Goal: Transaction & Acquisition: Book appointment/travel/reservation

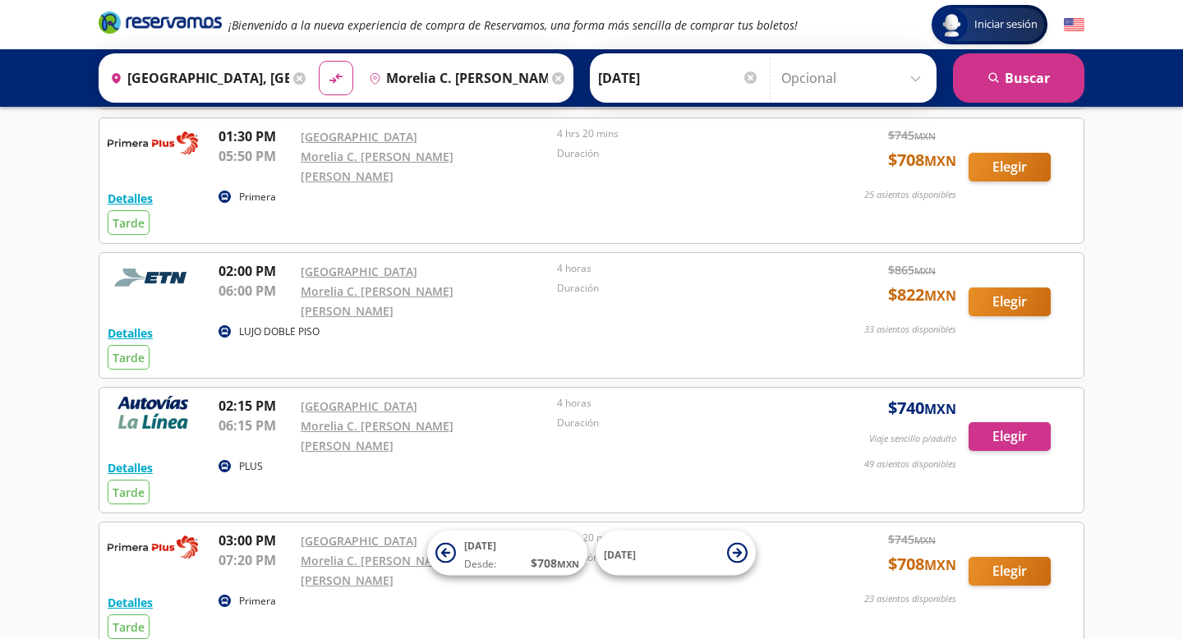
scroll to position [458, 0]
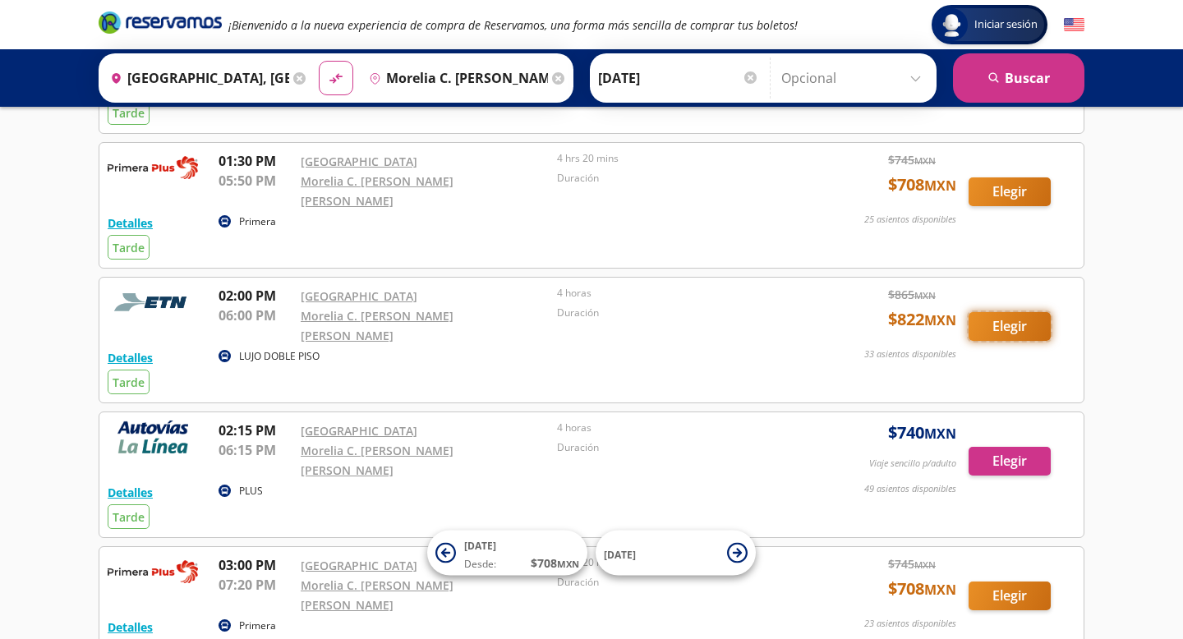
click at [1006, 312] on button "Elegir" at bounding box center [1009, 326] width 82 height 29
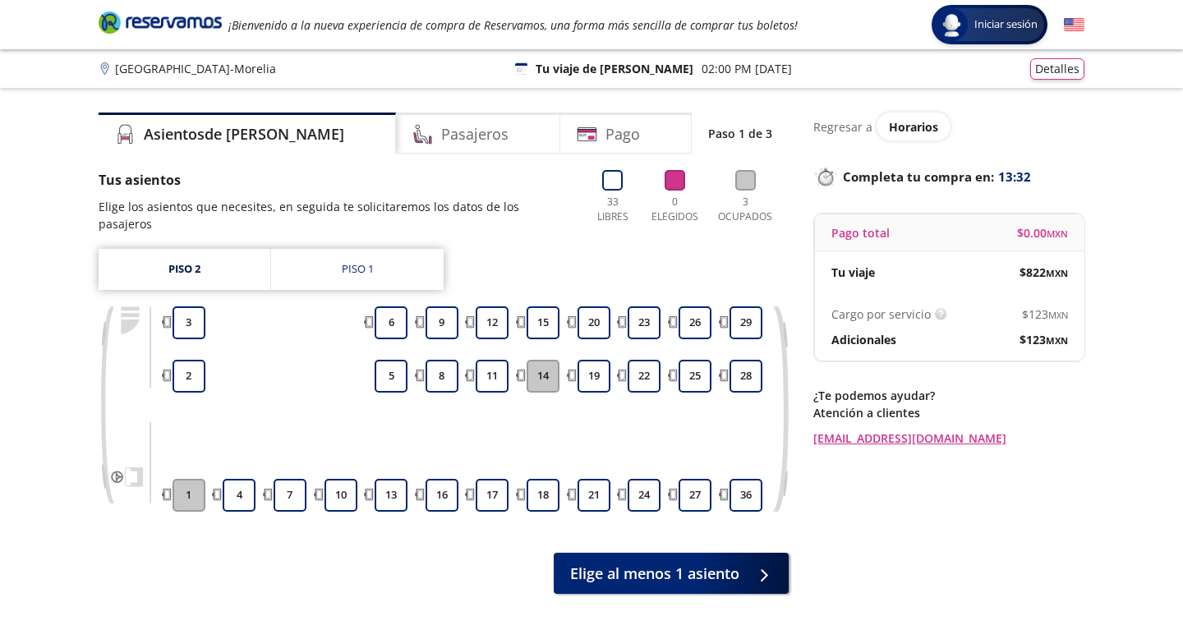
click at [697, 580] on div "Asientos de [PERSON_NAME] Pago Paso 1 de 3 Tus asientos Elige los asientos que …" at bounding box center [444, 384] width 690 height 543
click at [679, 560] on span "Elige al menos 1 asiento" at bounding box center [654, 570] width 169 height 22
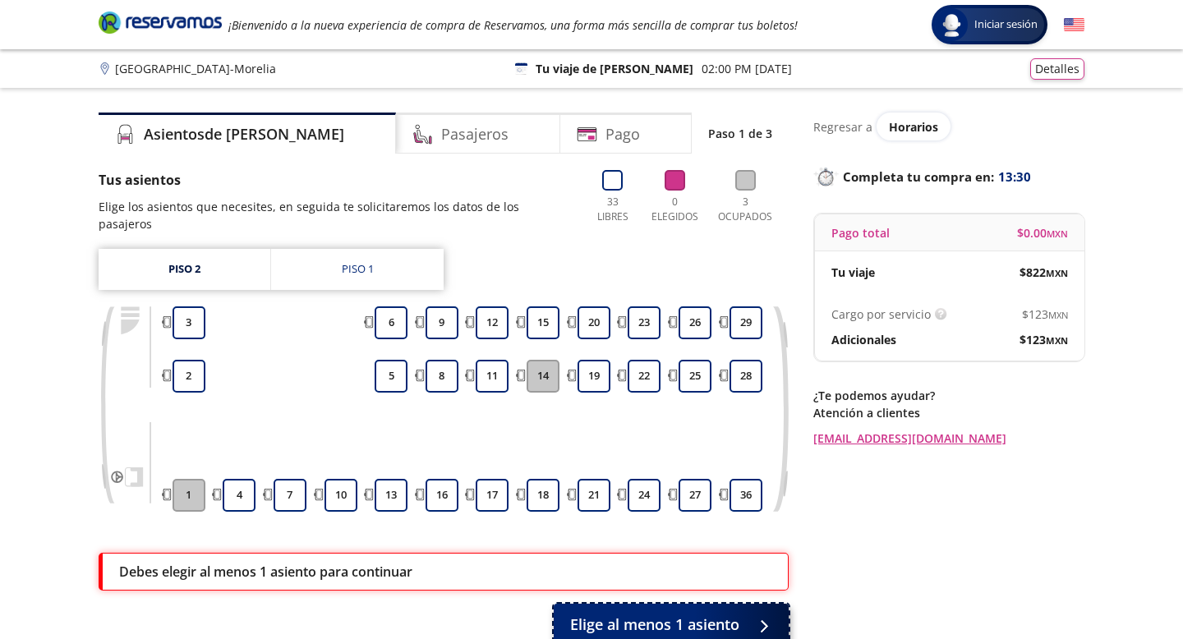
scroll to position [123, 0]
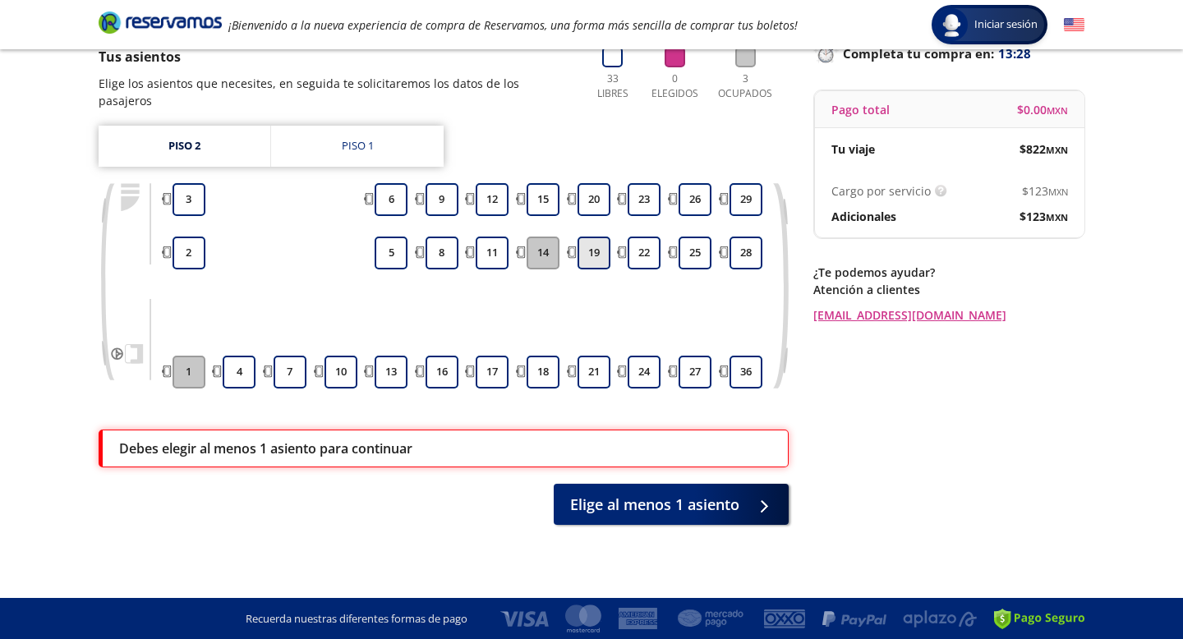
click at [577, 245] on button "19" at bounding box center [593, 253] width 33 height 33
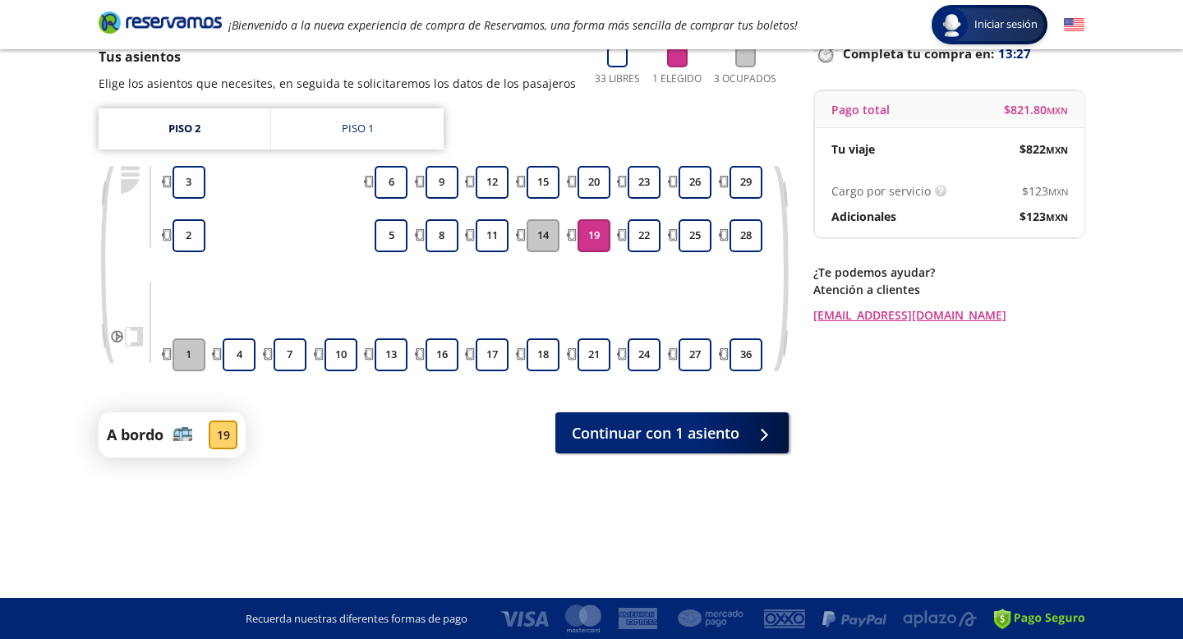
click at [547, 238] on button "14" at bounding box center [543, 235] width 33 height 33
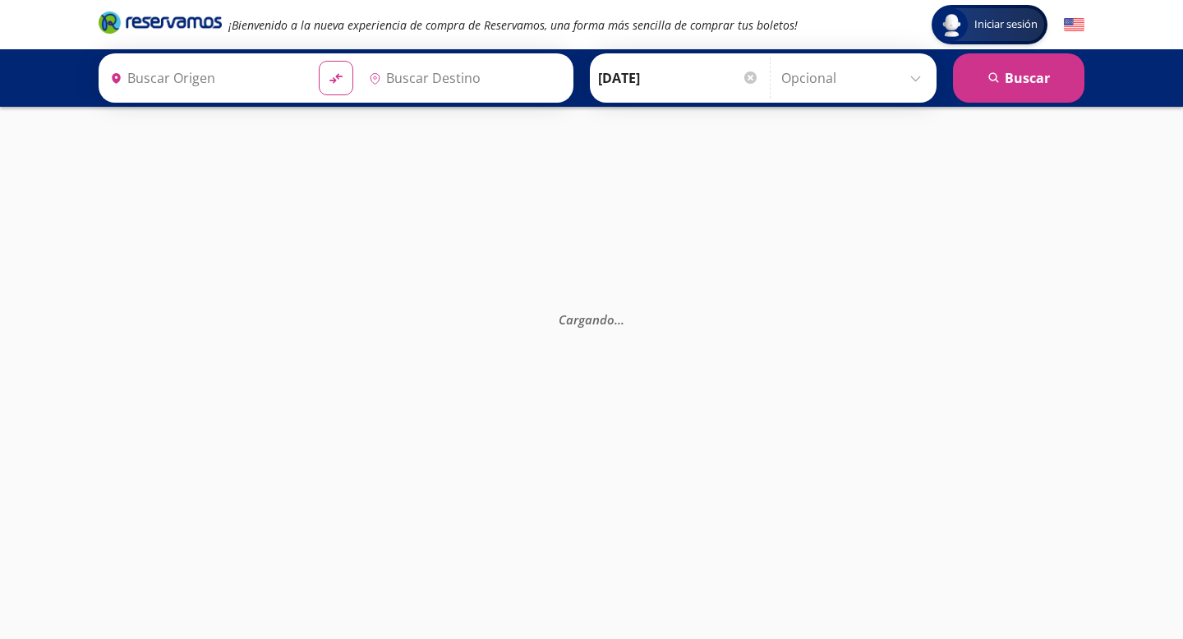
type input "[GEOGRAPHIC_DATA], [GEOGRAPHIC_DATA]"
type input "Morelia C. [PERSON_NAME] [PERSON_NAME], [GEOGRAPHIC_DATA]"
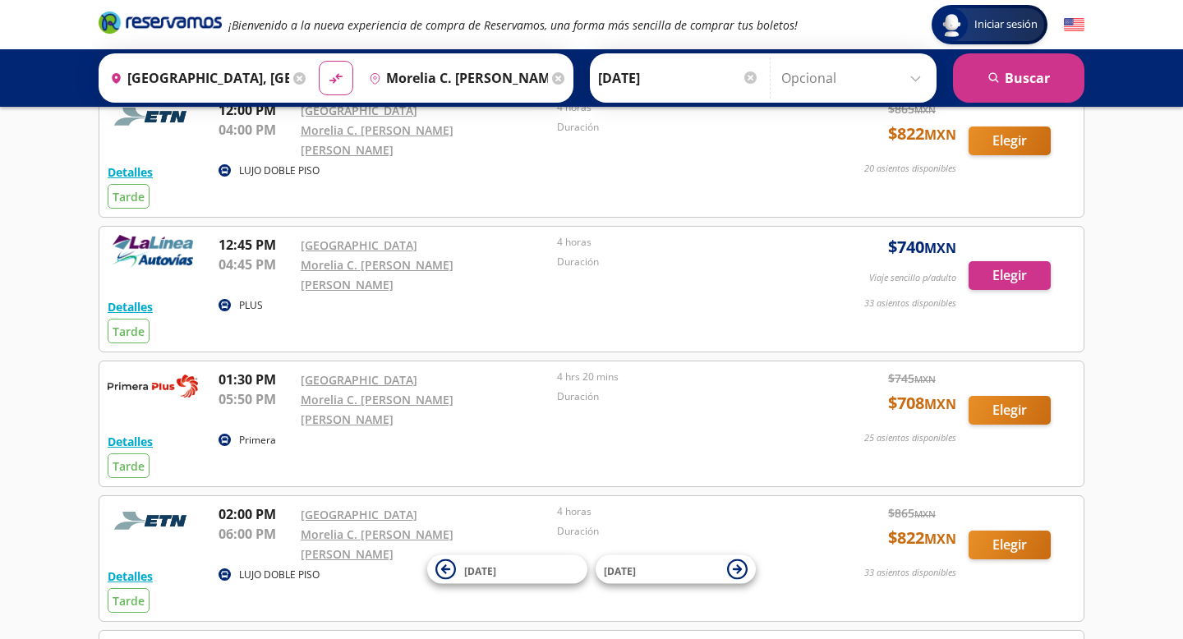
scroll to position [497, 0]
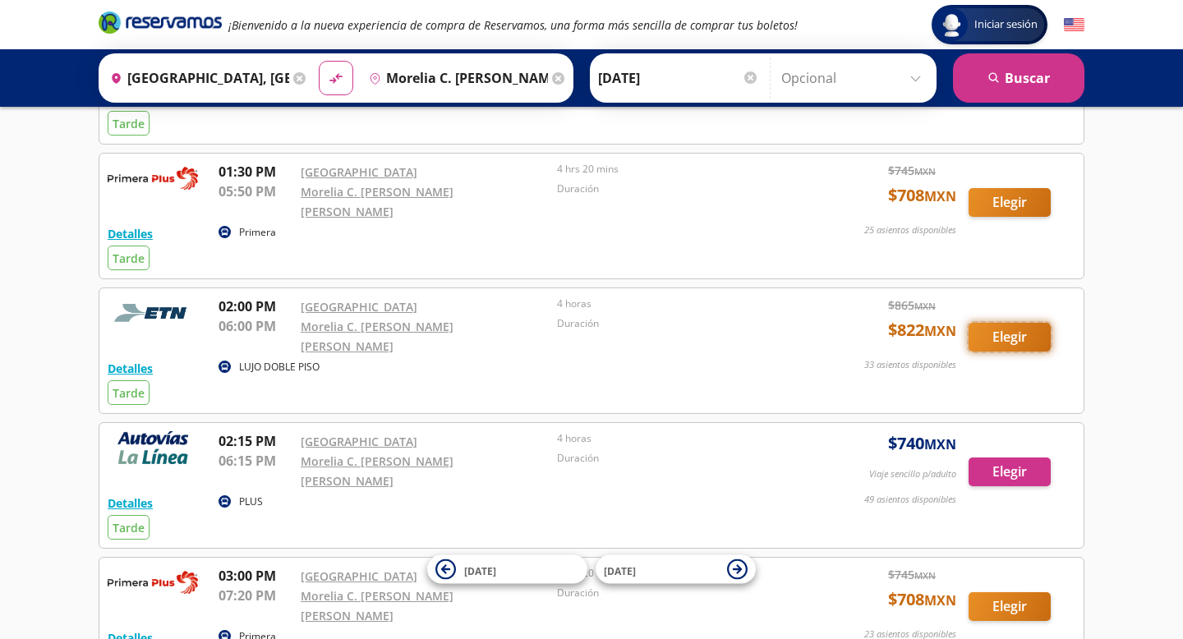
click at [1014, 323] on button "Elegir" at bounding box center [1009, 337] width 82 height 29
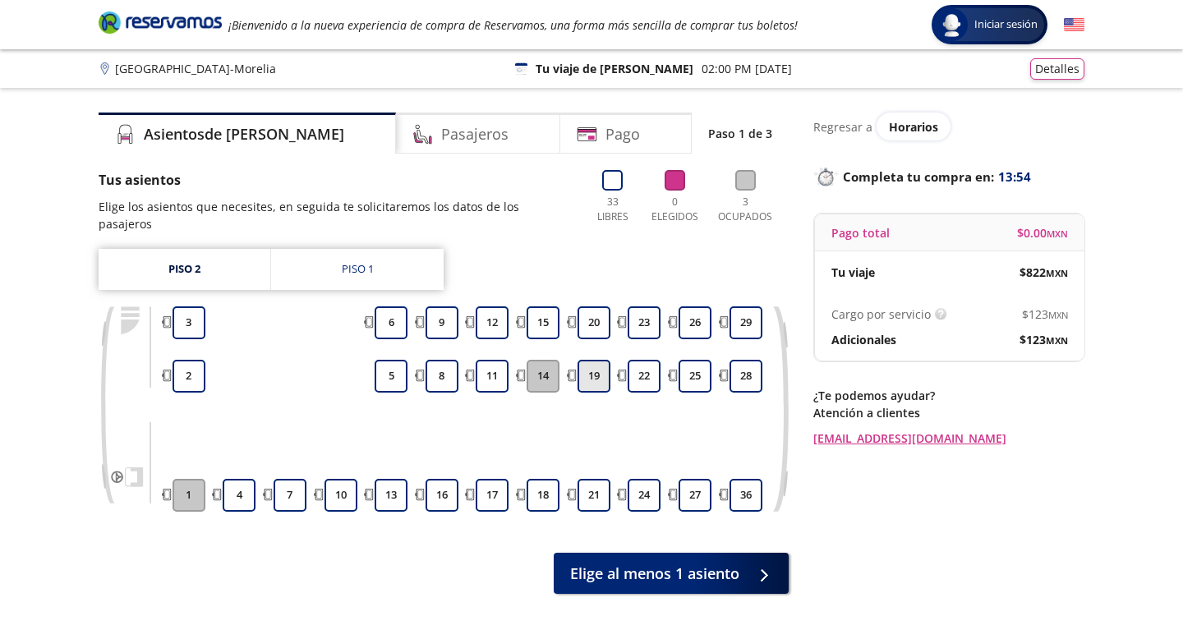
click at [594, 364] on button "19" at bounding box center [593, 376] width 33 height 33
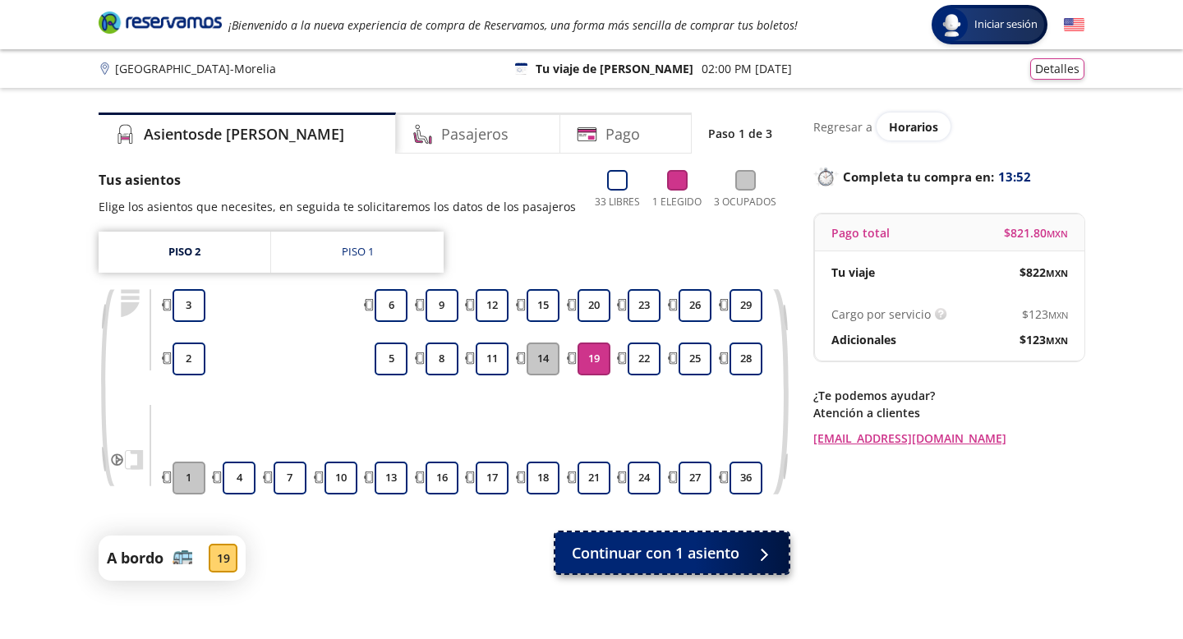
click at [671, 559] on span "Continuar con 1 asiento" at bounding box center [656, 553] width 168 height 22
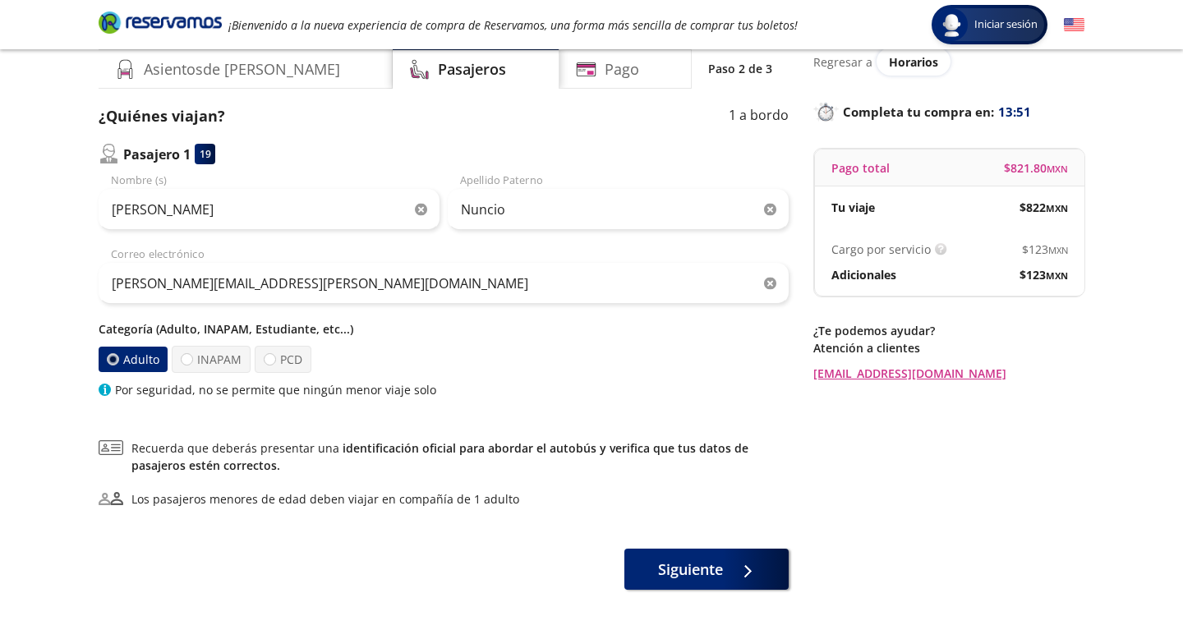
scroll to position [67, 0]
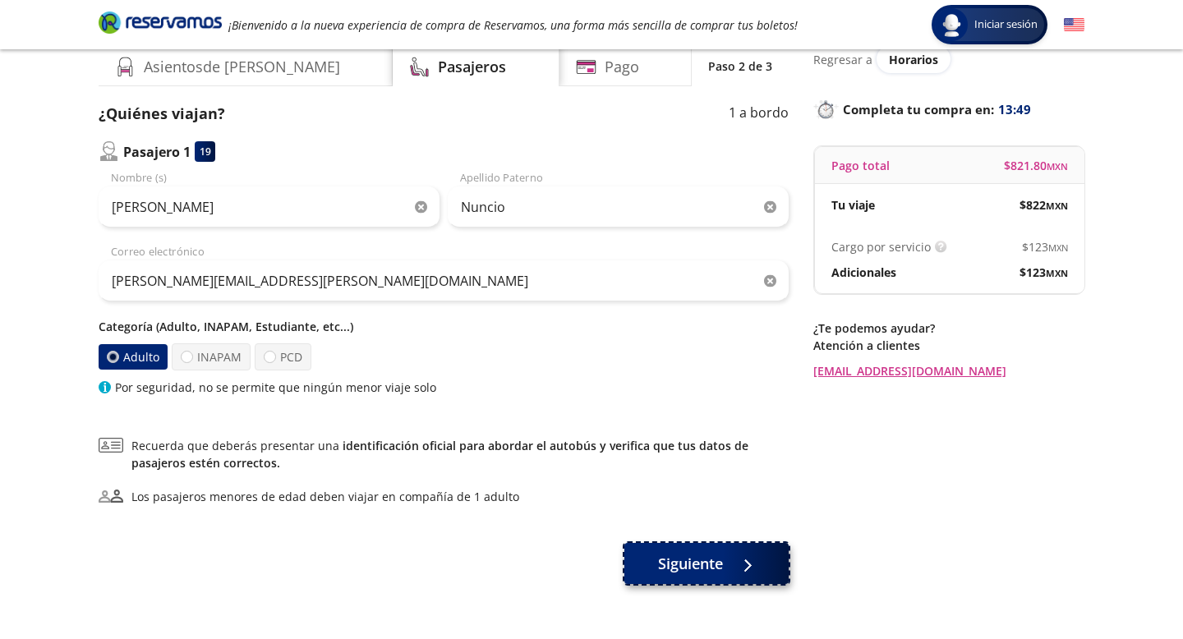
click at [651, 568] on button "Siguiente" at bounding box center [706, 563] width 164 height 41
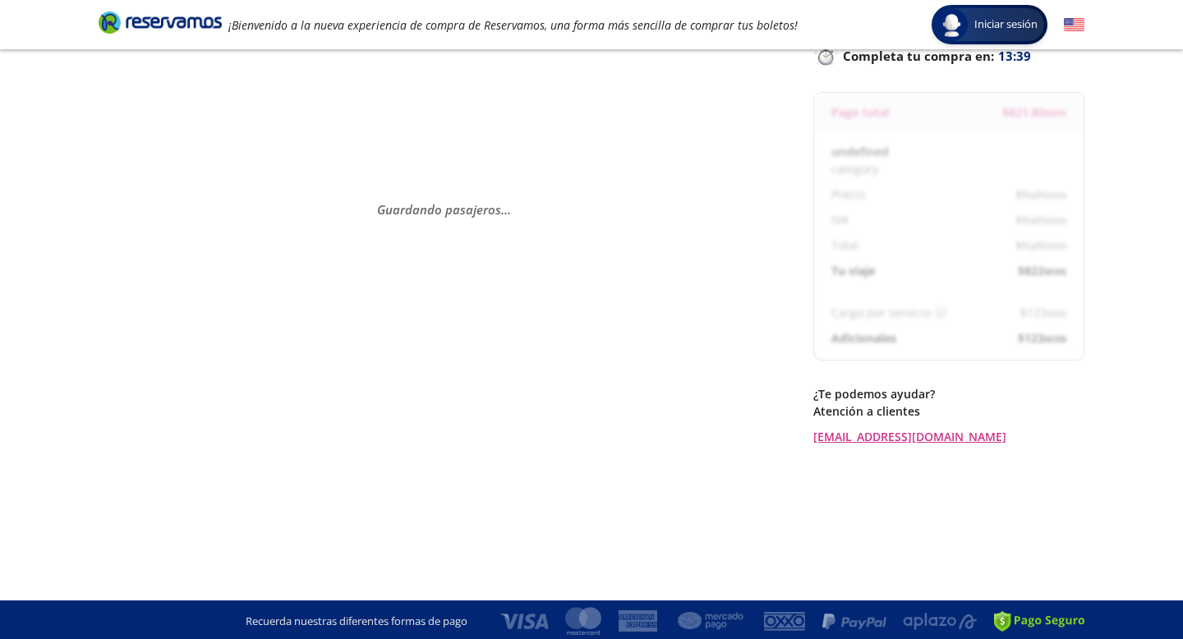
scroll to position [123, 0]
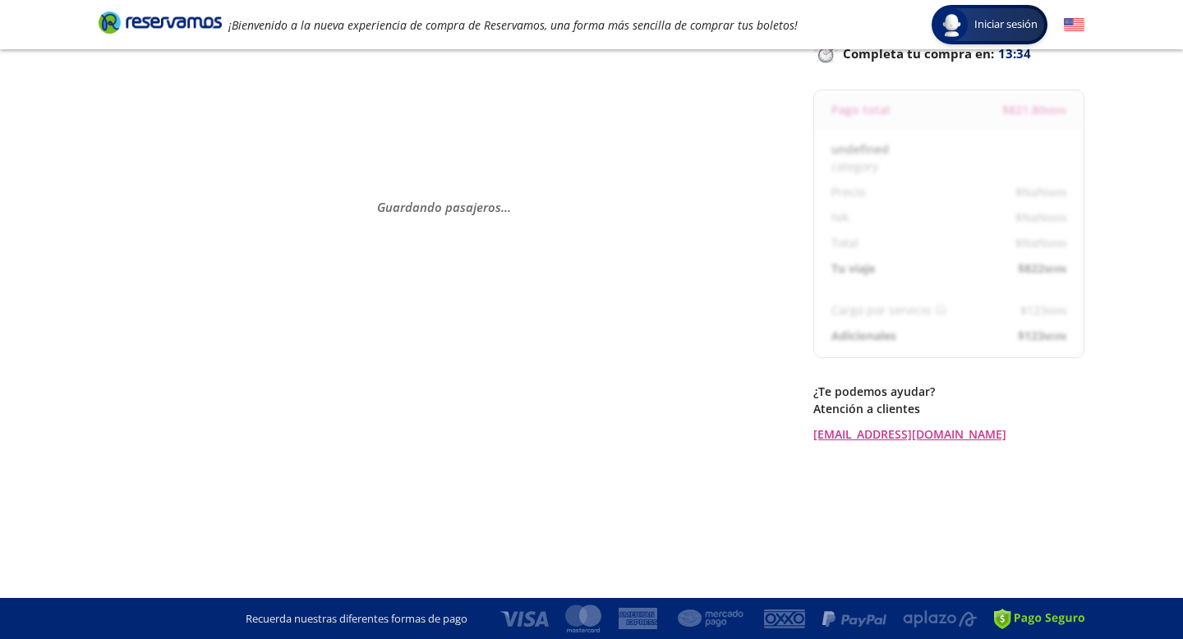
select select "MX"
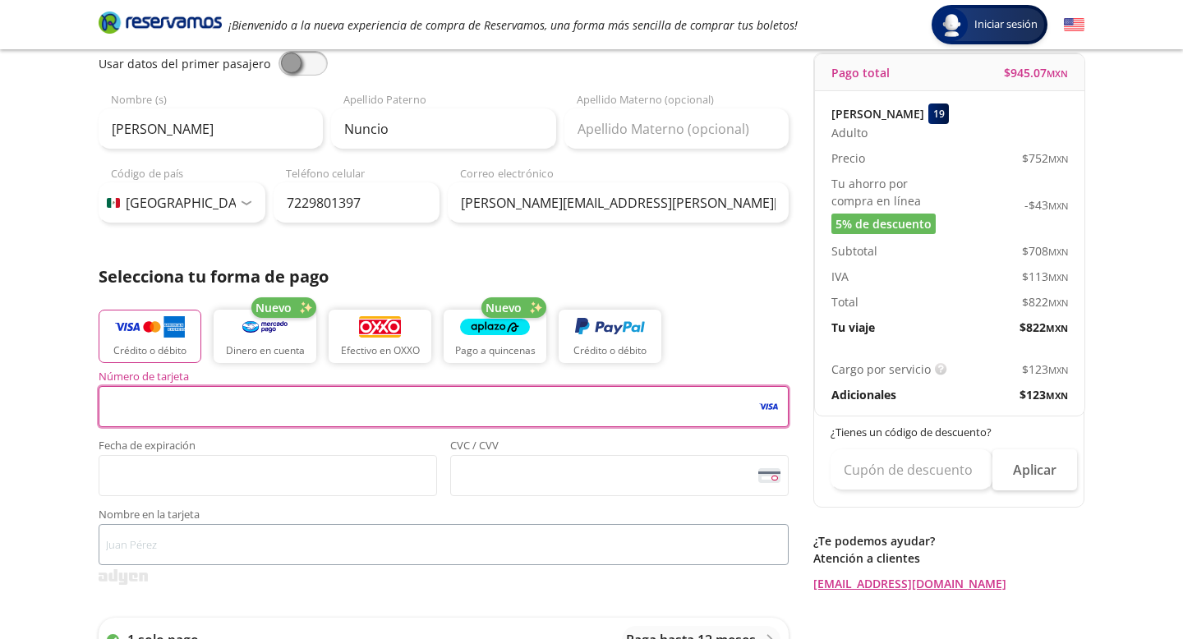
scroll to position [178, 0]
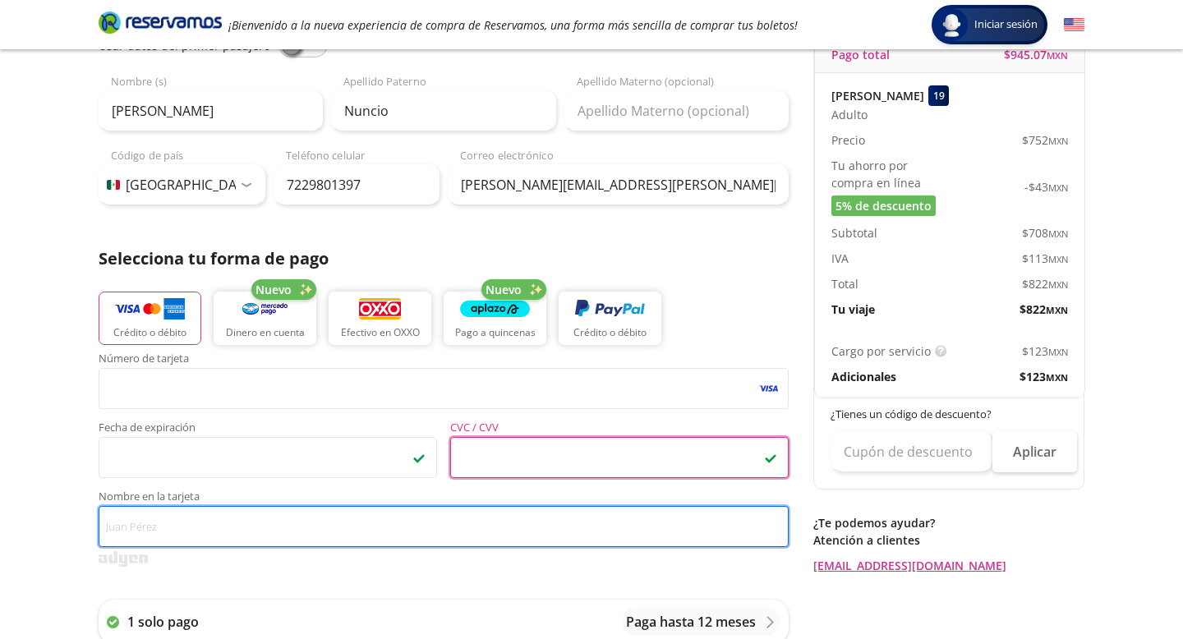
click at [345, 538] on input "Nombre en la tarjeta" at bounding box center [444, 526] width 690 height 41
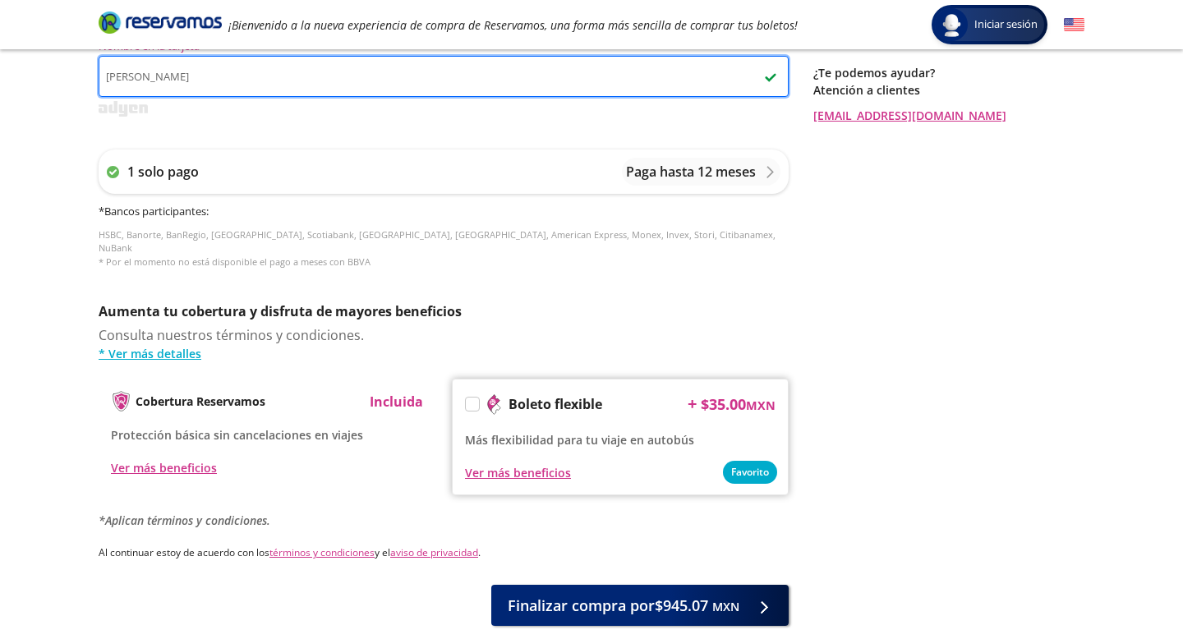
scroll to position [685, 0]
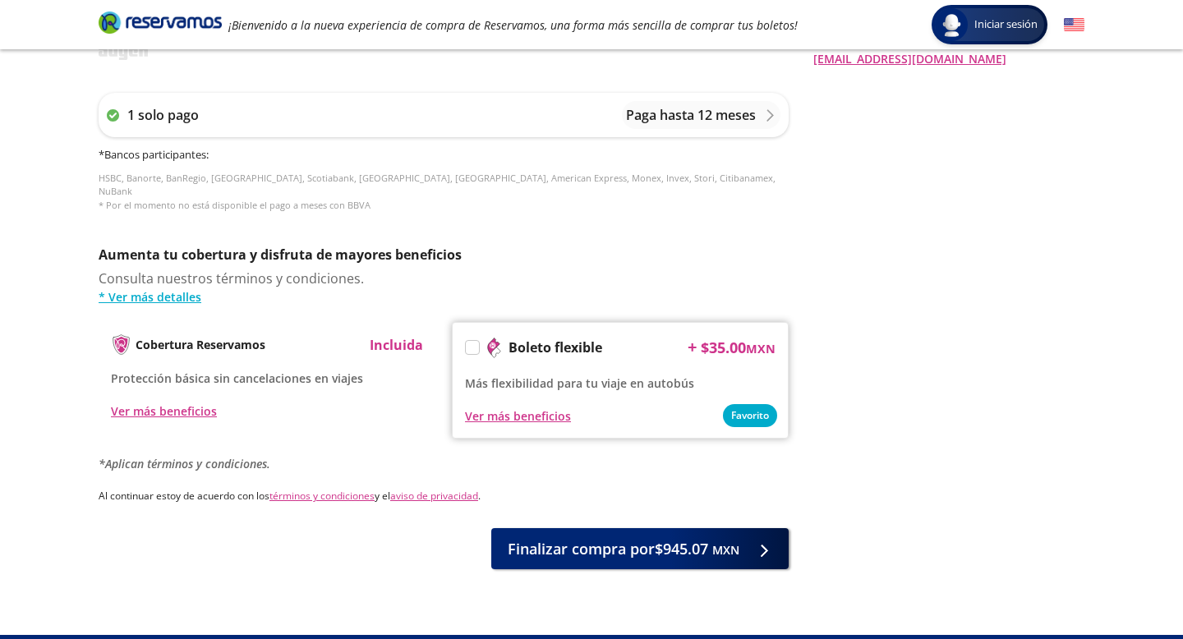
type input "[PERSON_NAME]"
click at [463, 334] on div "Boleto flexible + $ 35.00 MXN Más flexibilidad para tu viaje en autobús Favorit…" at bounding box center [620, 380] width 337 height 117
click at [467, 341] on label at bounding box center [472, 347] width 13 height 13
click at [467, 345] on input "Boleto flexible" at bounding box center [471, 350] width 11 height 11
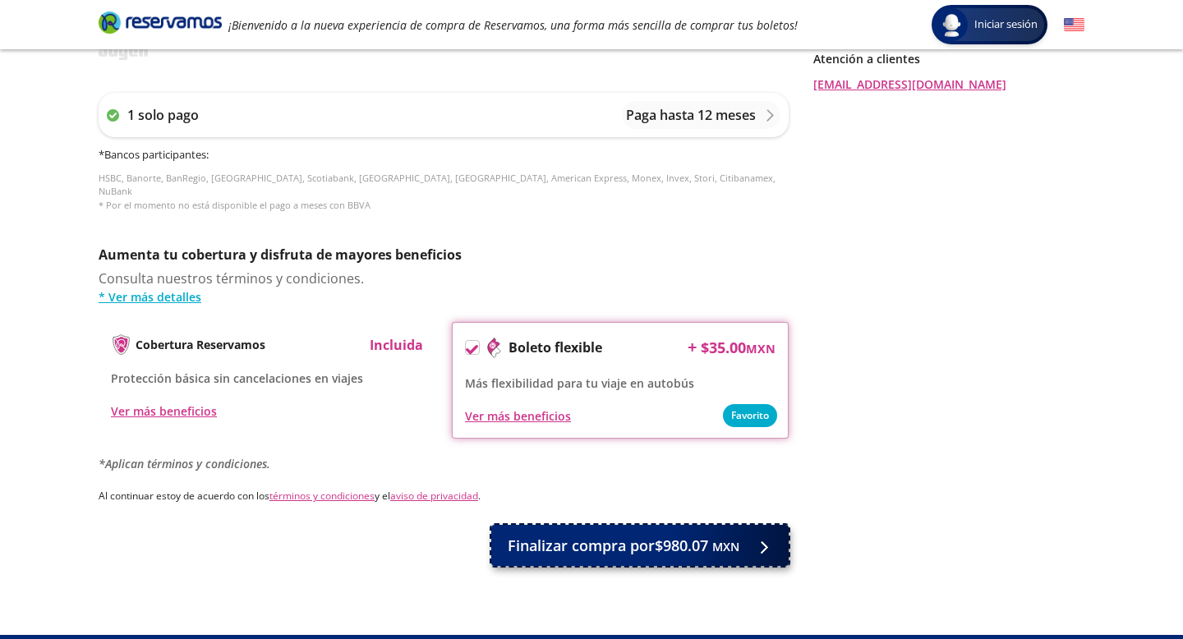
click at [587, 537] on span "Finalizar compra por $980.07 MXN" at bounding box center [624, 546] width 232 height 22
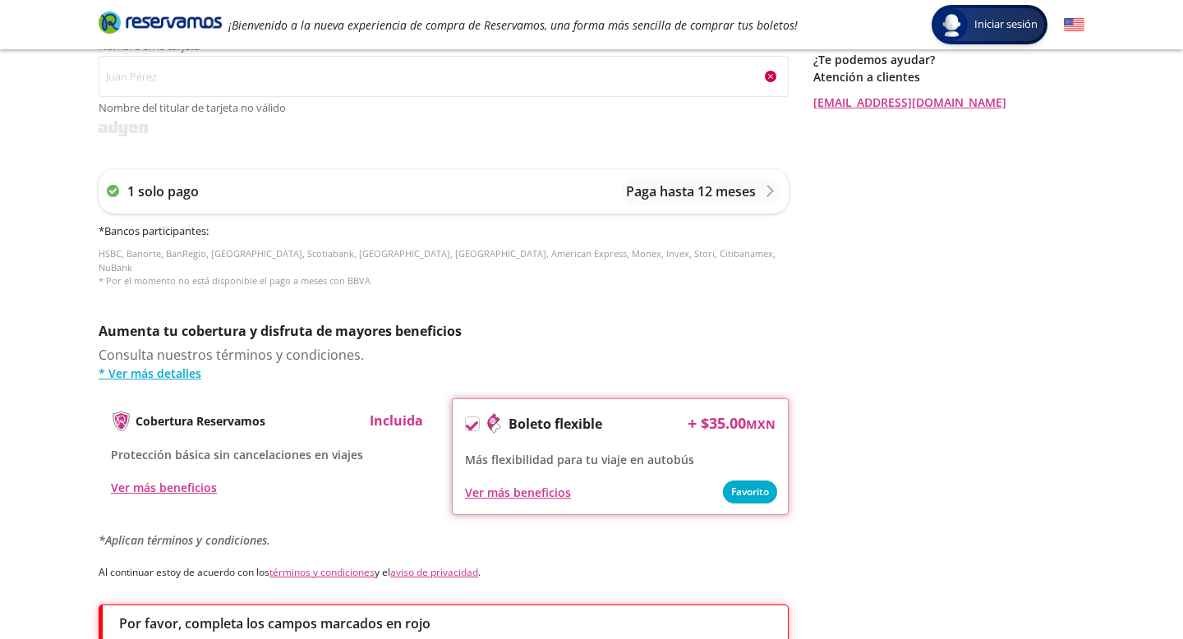
scroll to position [494, 0]
